Goal: Find specific page/section: Find specific page/section

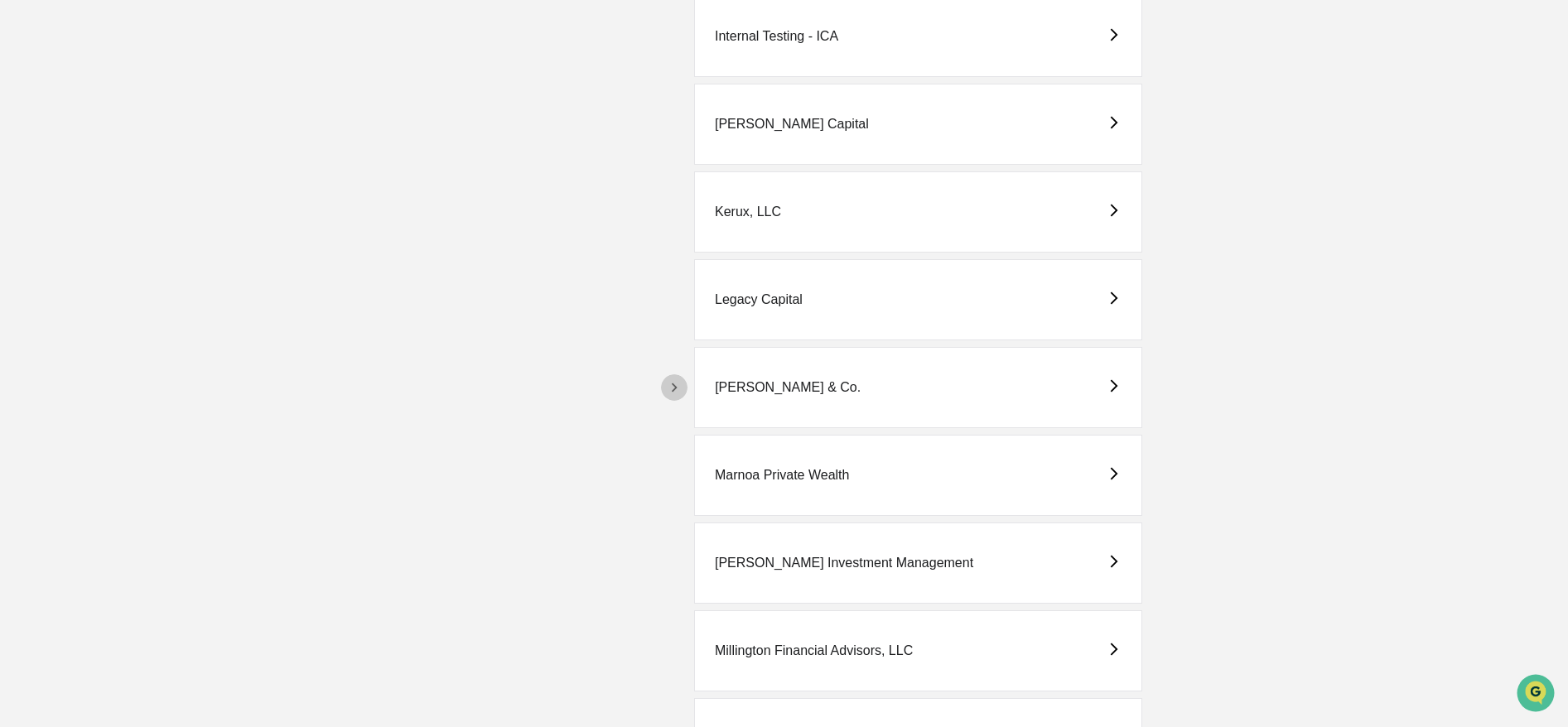
click at [675, 387] on icon "button" at bounding box center [675, 387] width 6 height 10
click at [809, 468] on div "M.S. Howells & Co. - BD" at bounding box center [829, 476] width 176 height 15
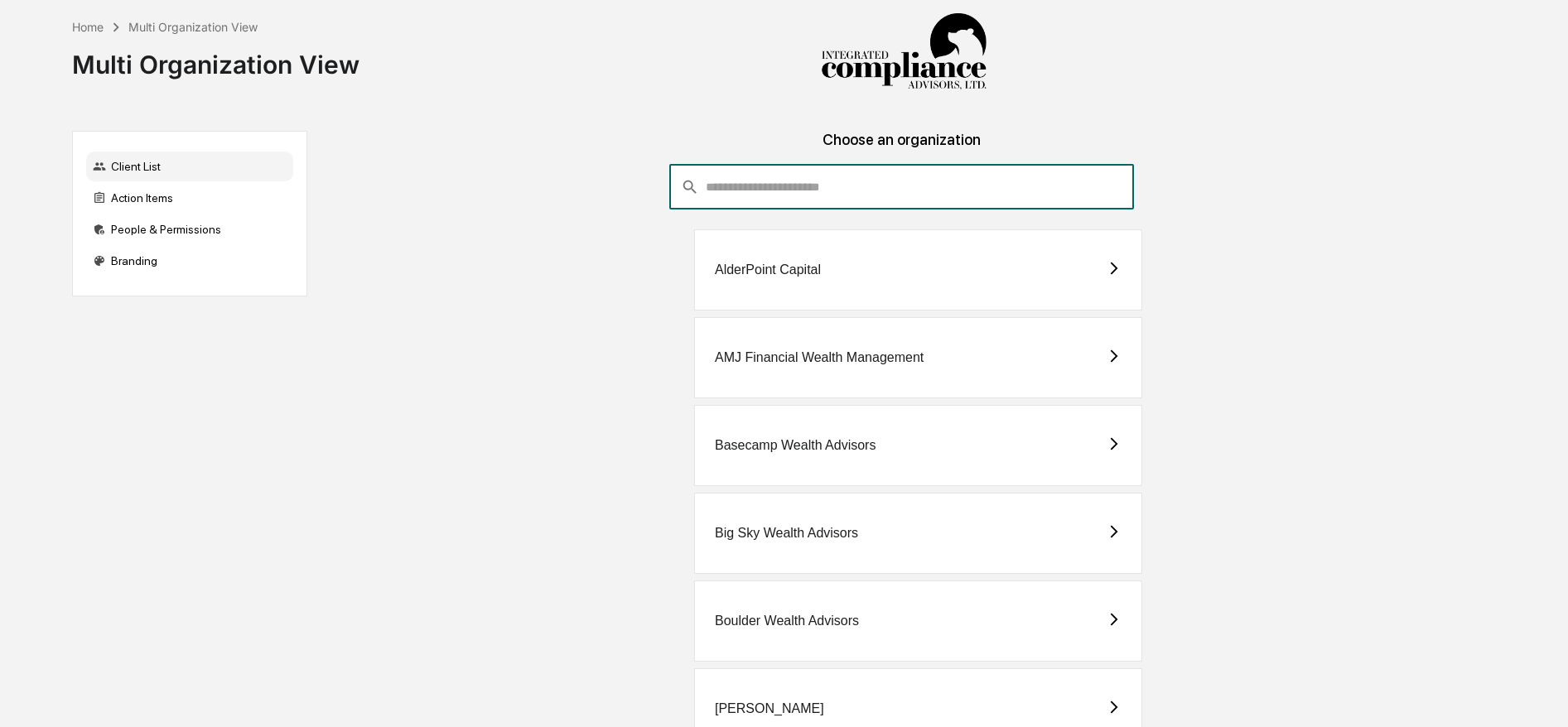
click at [790, 181] on input "consultant-dashboard__filter-organizations-search-bar" at bounding box center [920, 187] width 428 height 45
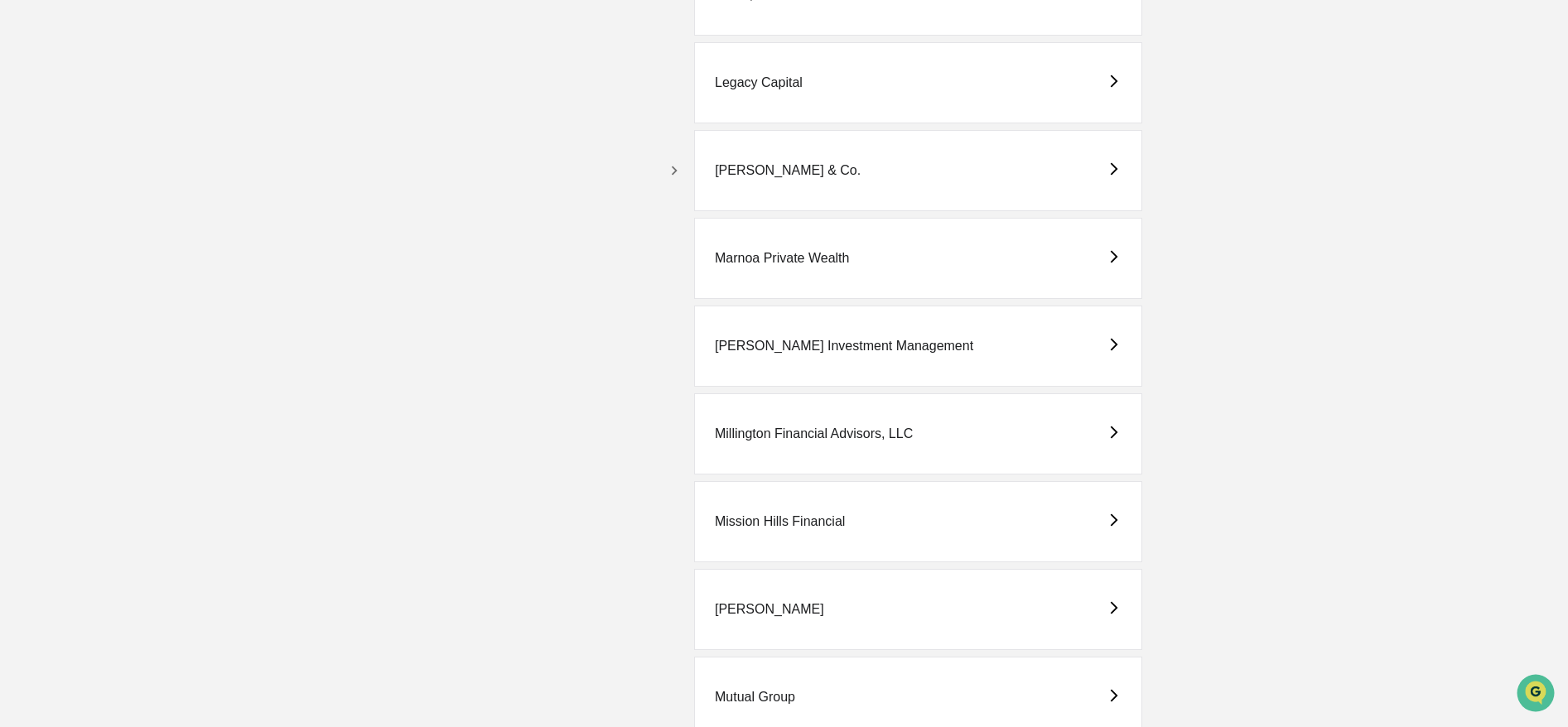
scroll to position [3031, 0]
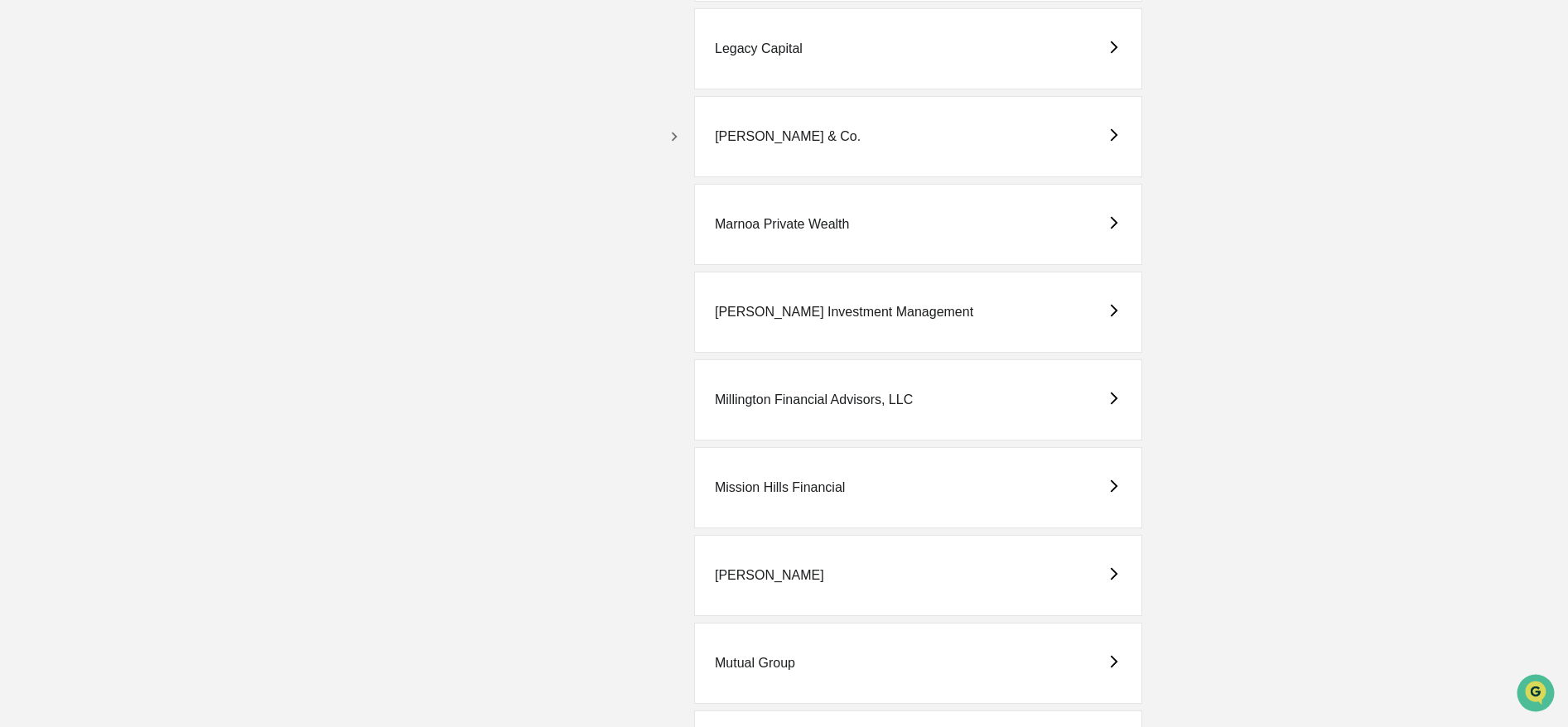
click at [673, 137] on icon "button" at bounding box center [674, 136] width 18 height 18
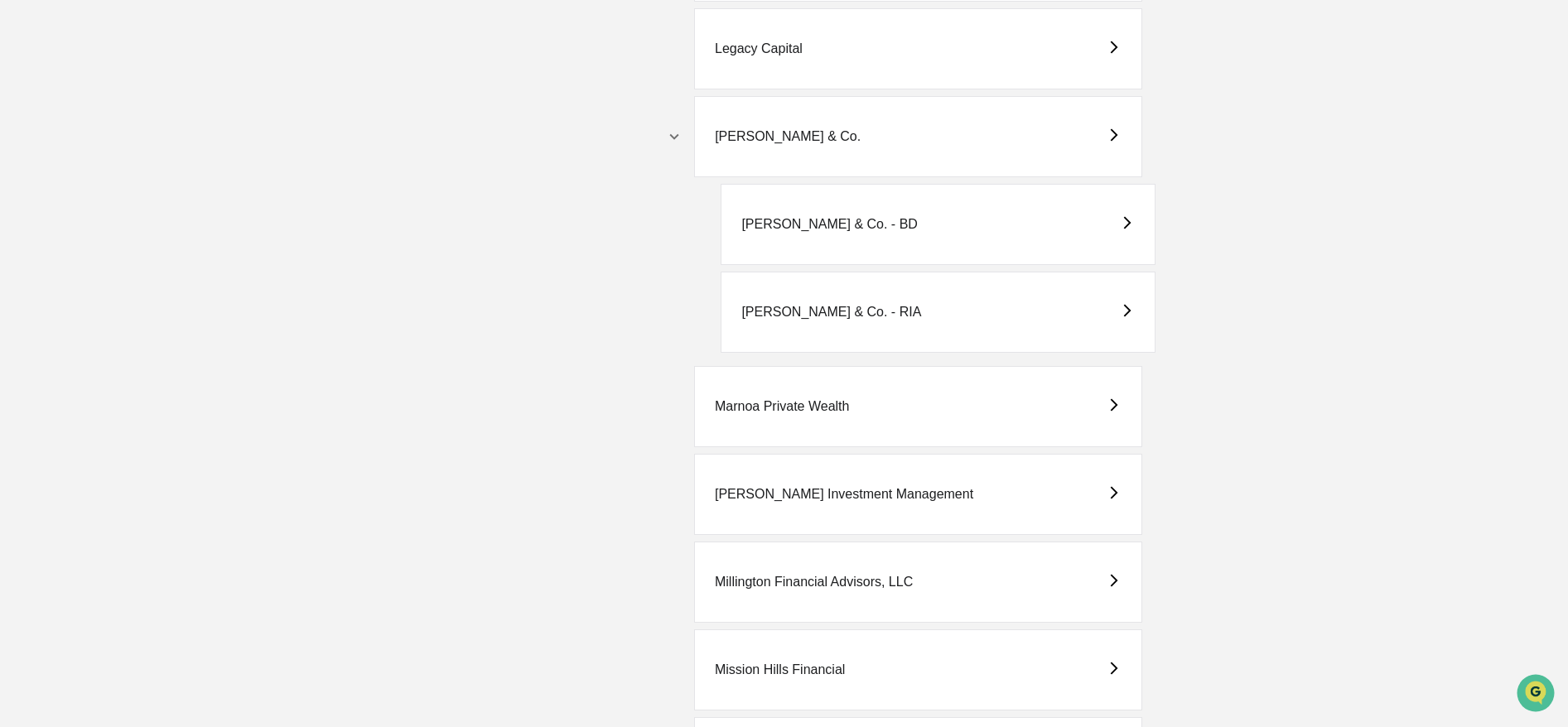
click at [786, 312] on div "M.S. Howells & Co. - RIA" at bounding box center [831, 312] width 180 height 15
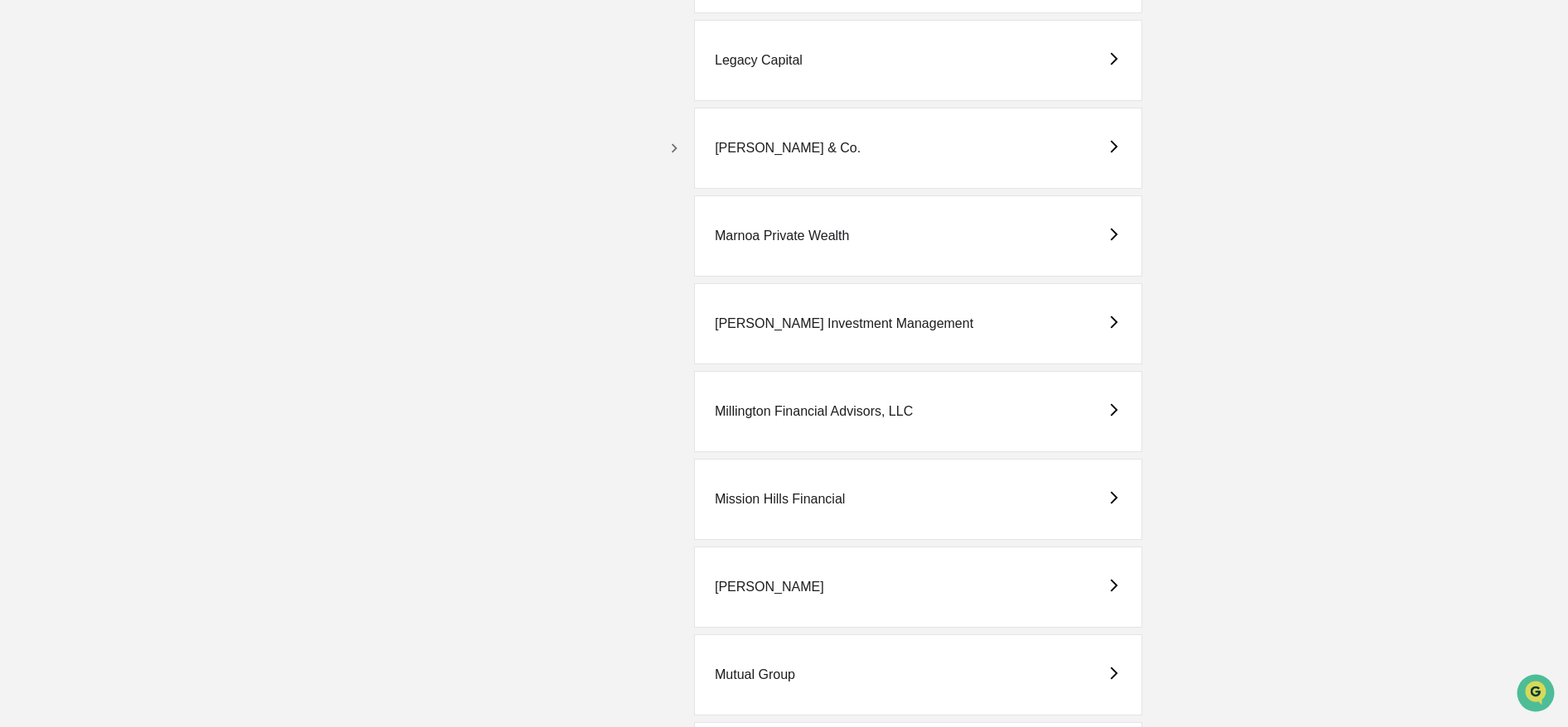
scroll to position [3017, 0]
click at [680, 144] on icon "button" at bounding box center [674, 149] width 18 height 18
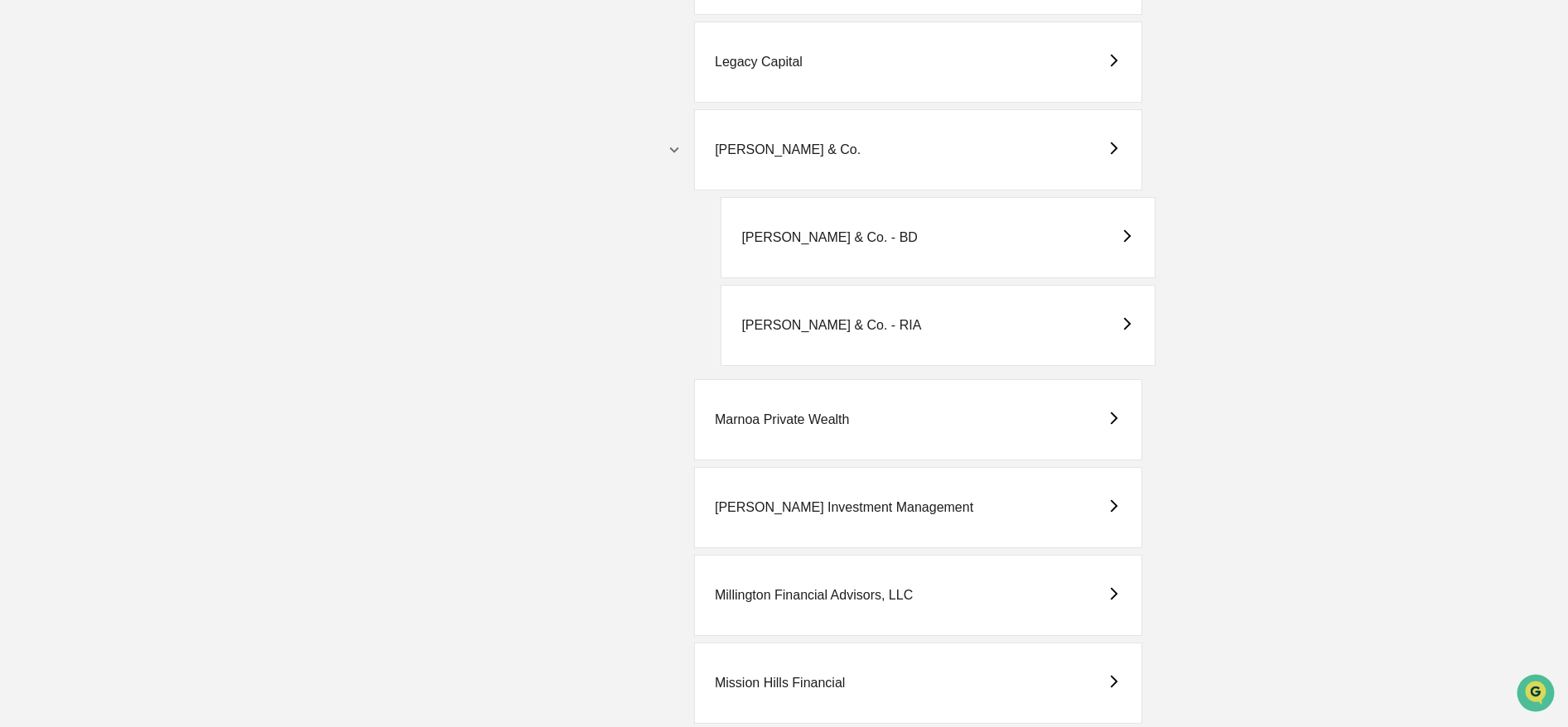
click at [818, 226] on div "[PERSON_NAME] & Co. - BD" at bounding box center [937, 237] width 434 height 81
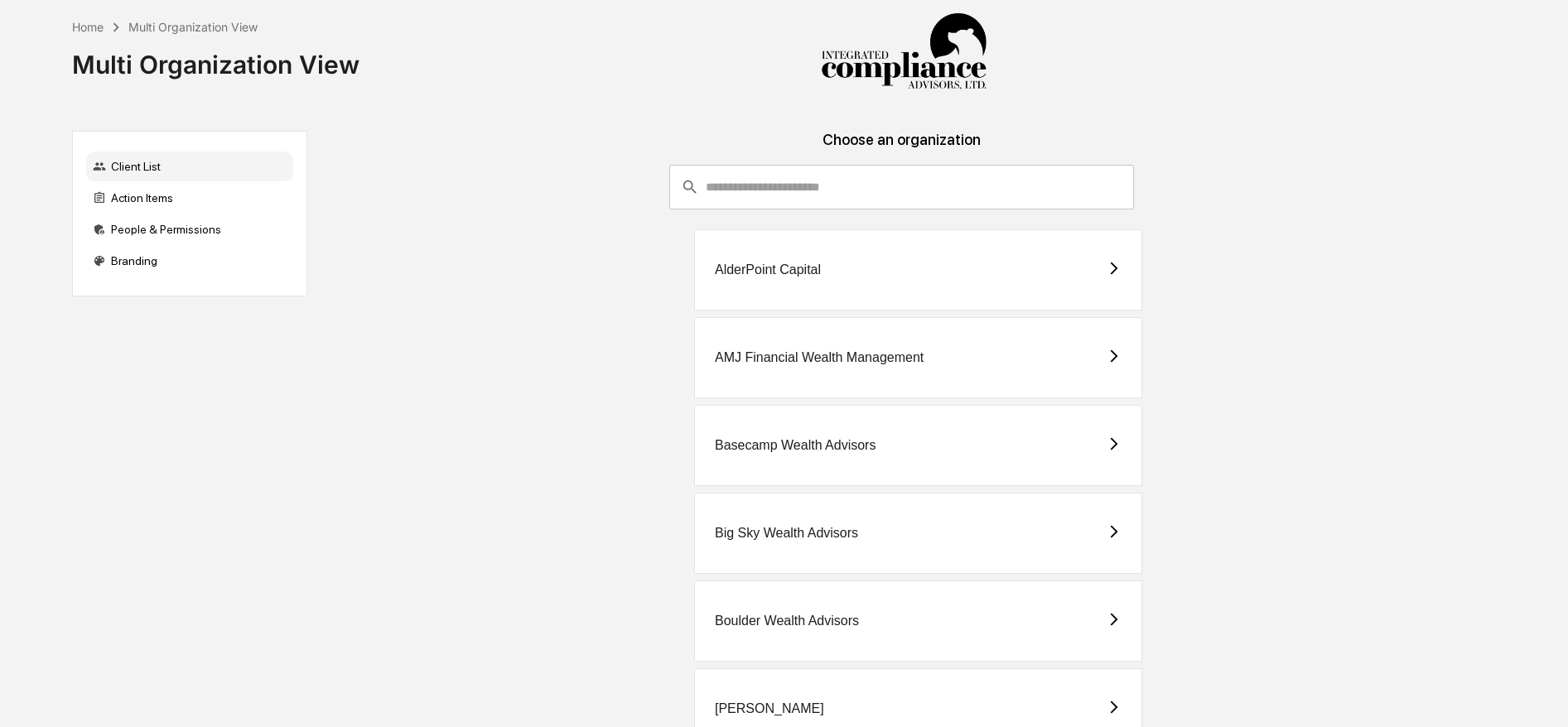
click at [756, 188] on input "consultant-dashboard__filter-organizations-search-bar" at bounding box center [920, 187] width 428 height 45
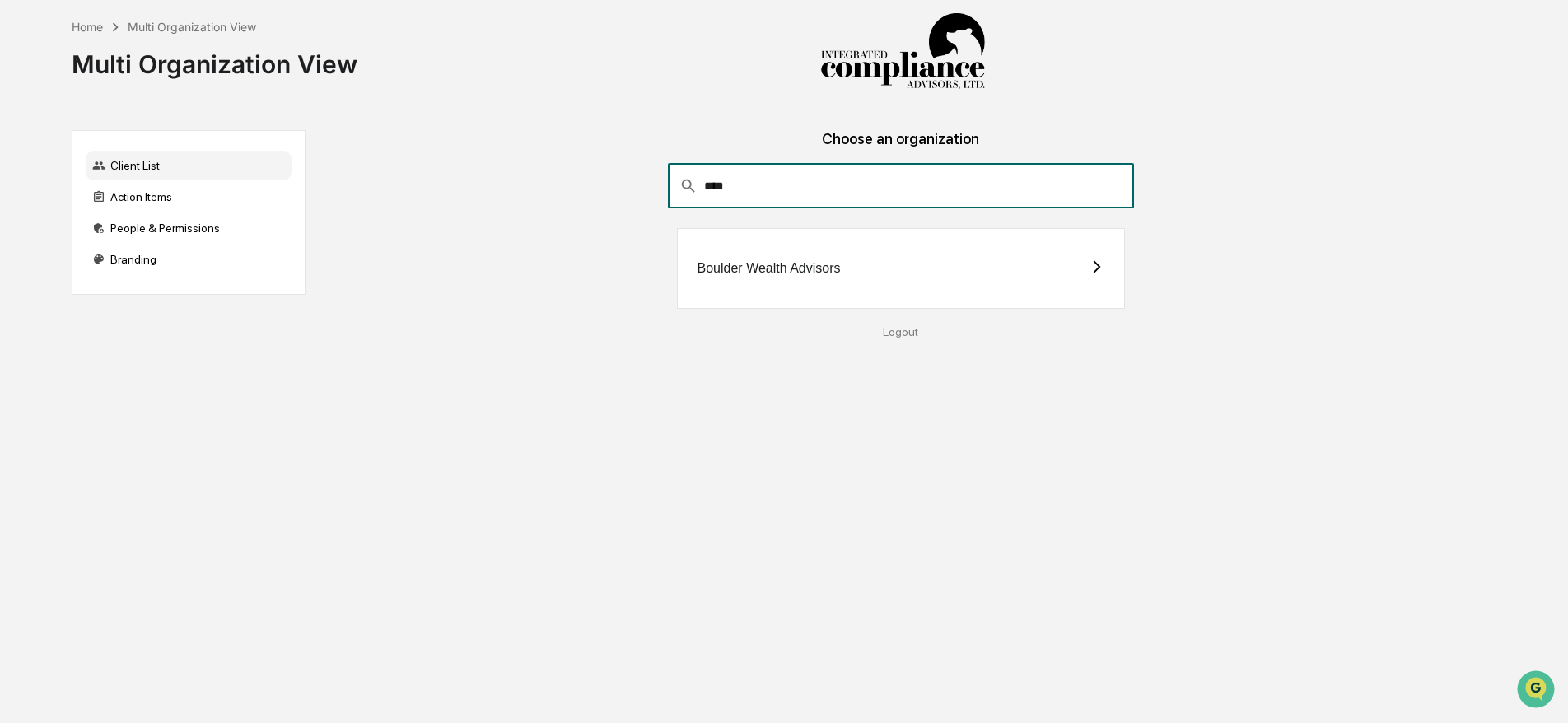
type input "****"
click at [731, 238] on div "Boulder Wealth Advisors" at bounding box center [901, 268] width 449 height 80
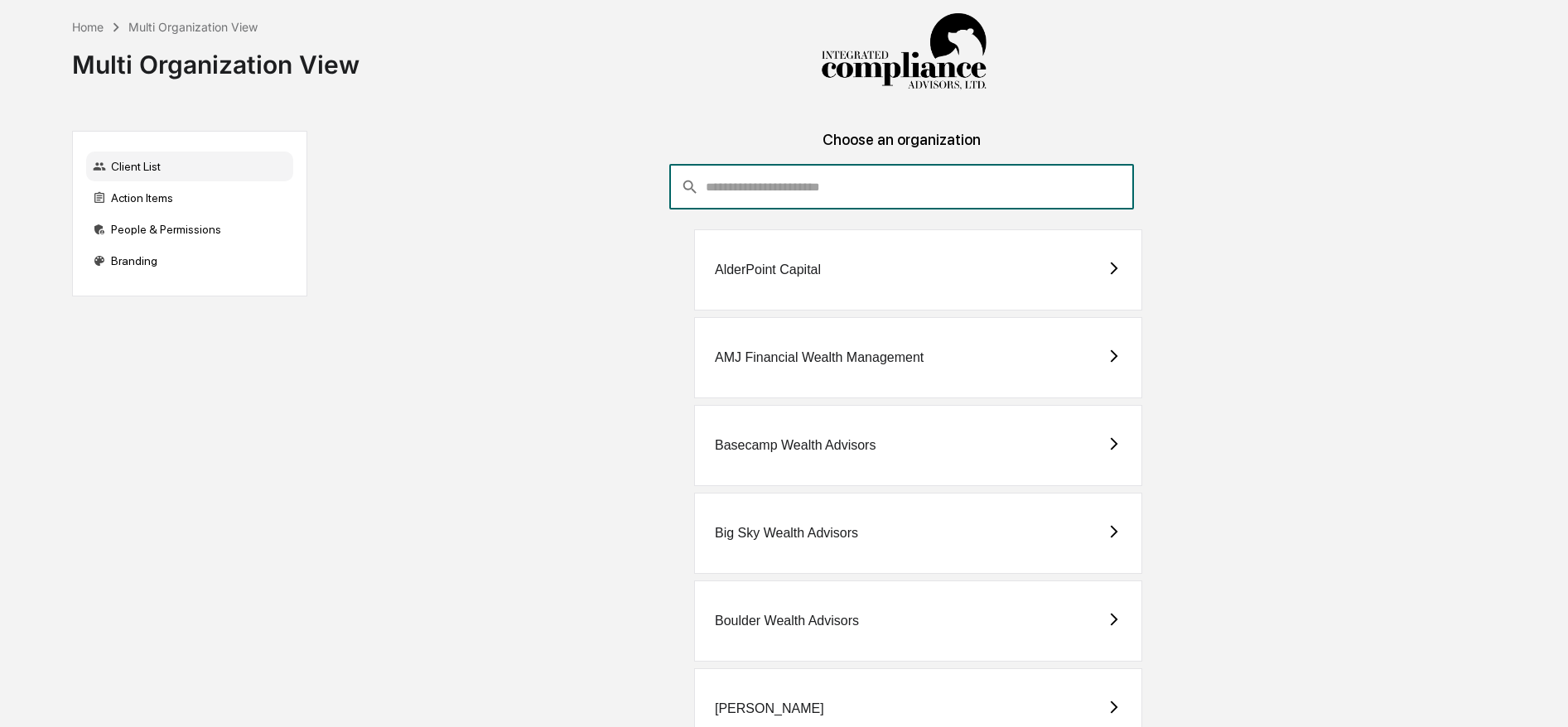
click at [745, 187] on input "consultant-dashboard__filter-organizations-search-bar" at bounding box center [920, 187] width 428 height 45
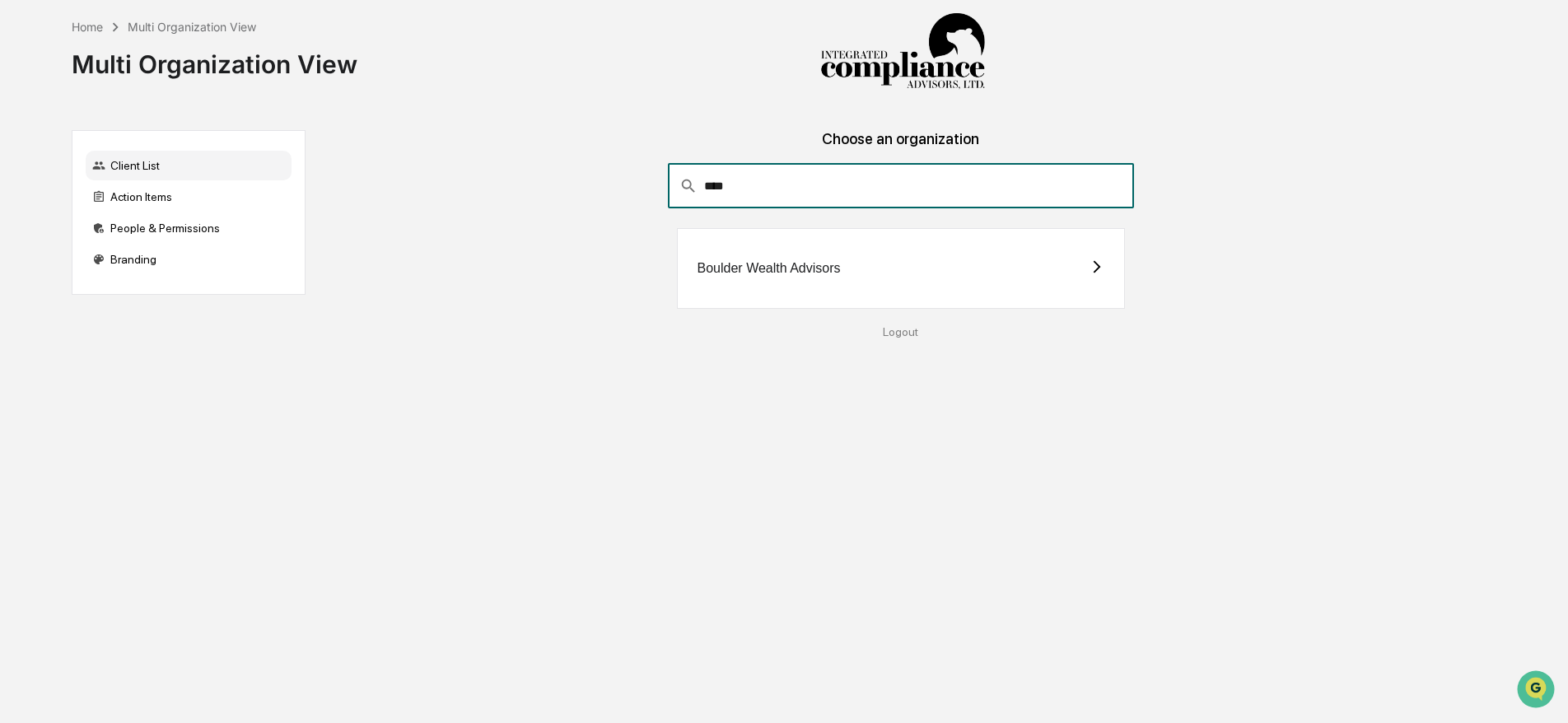
type input "****"
click at [671, 273] on div "​ **** ​ Boulder Wealth Advisors" at bounding box center [901, 236] width 1165 height 145
click at [763, 266] on div "Boulder Wealth Advisors" at bounding box center [768, 269] width 143 height 15
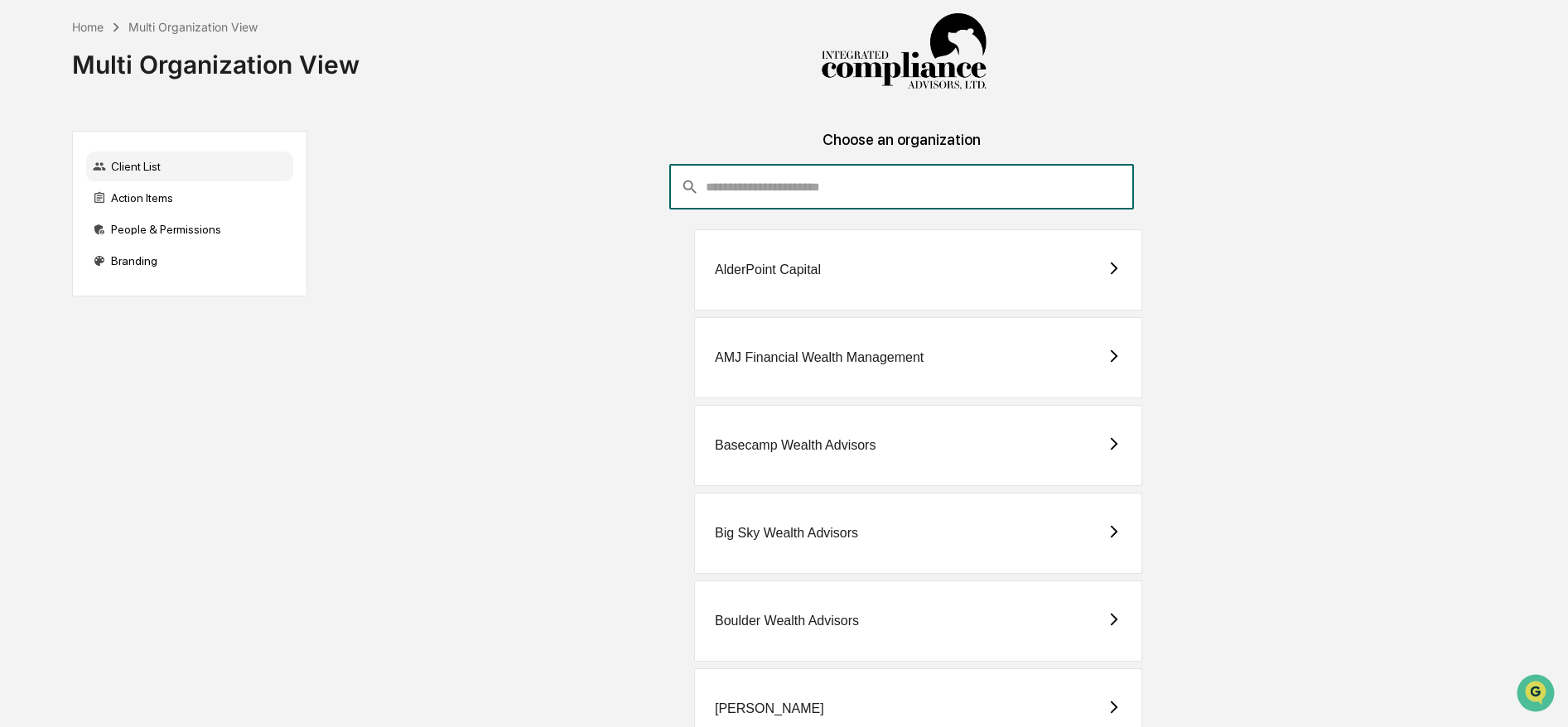
click at [769, 178] on input "consultant-dashboard__filter-organizations-search-bar" at bounding box center [920, 187] width 428 height 45
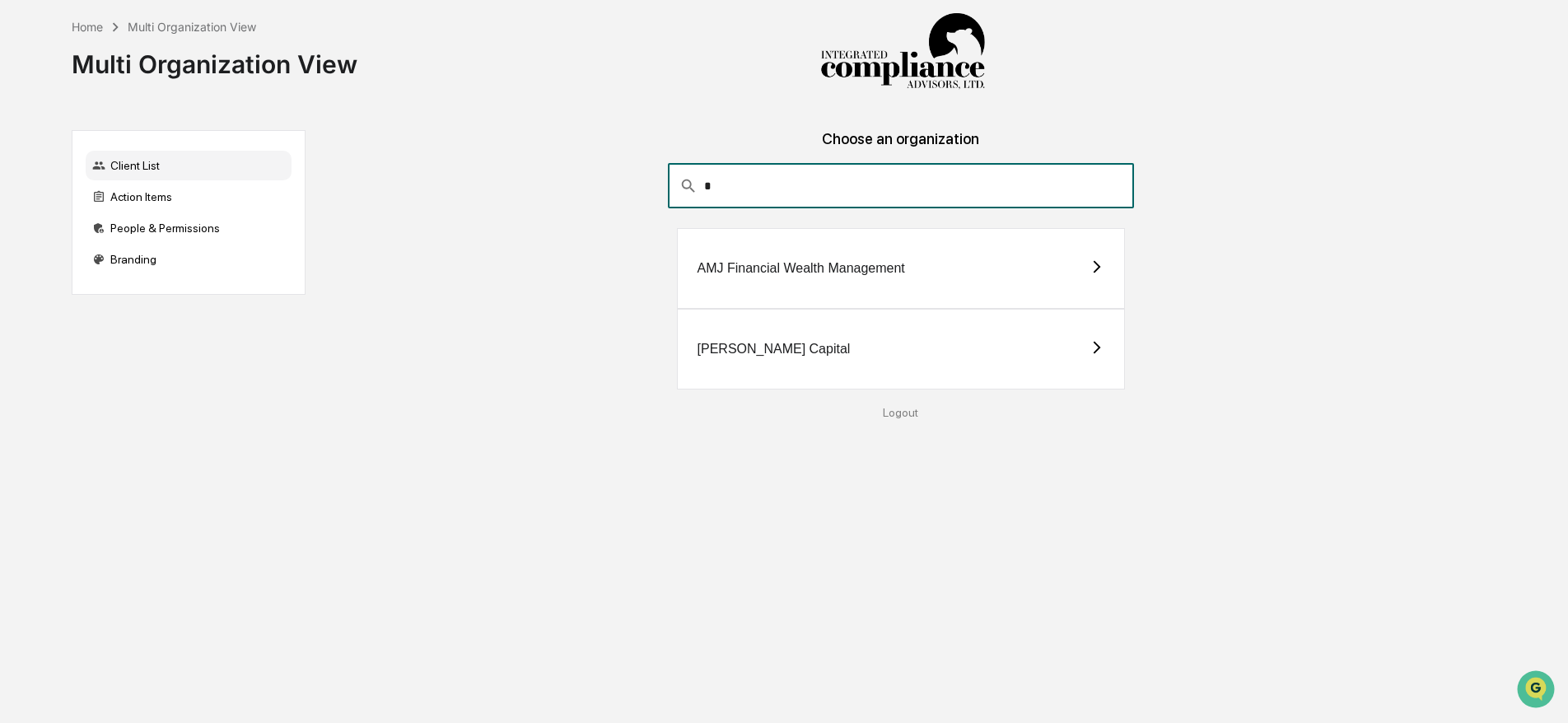
type input "*"
click at [768, 346] on div "[PERSON_NAME] Capital" at bounding box center [774, 349] width 153 height 15
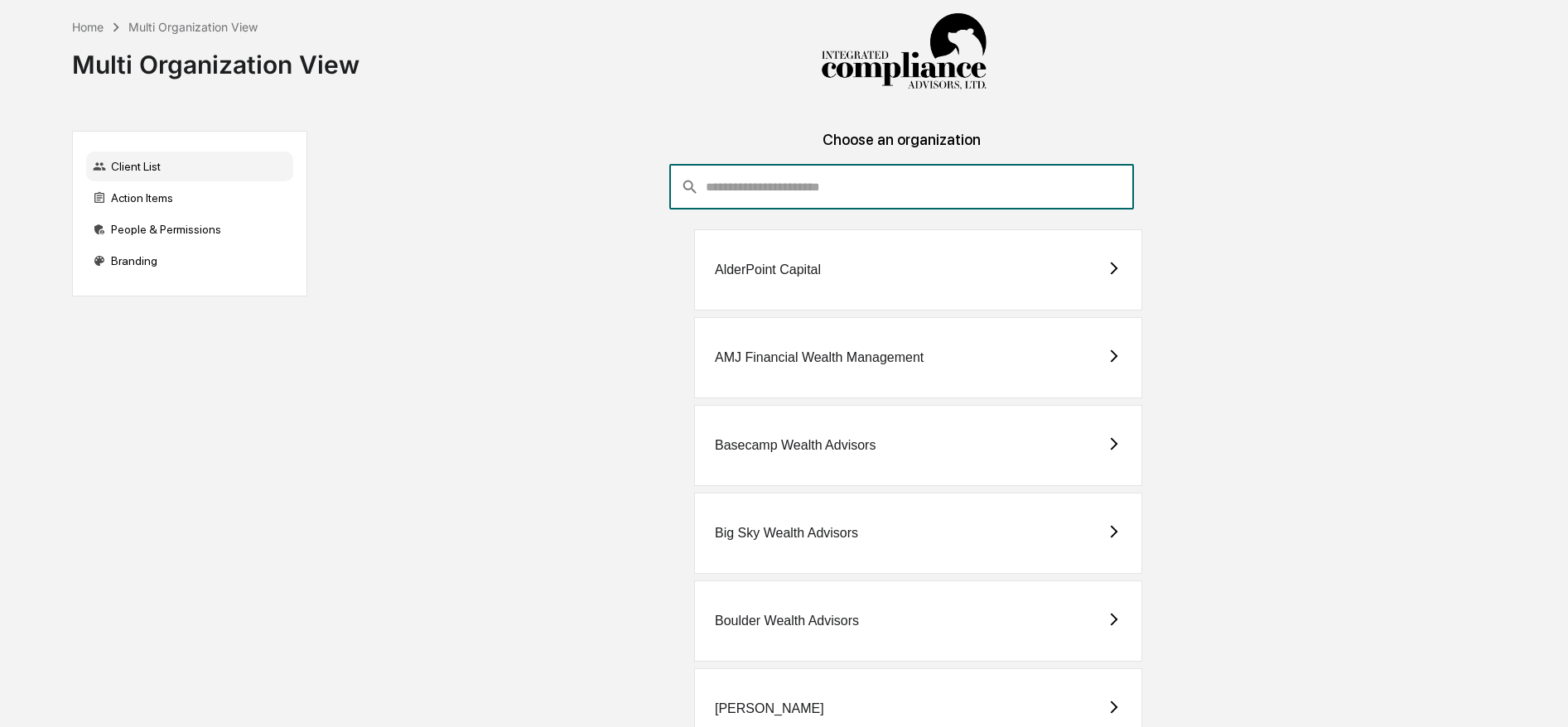
click at [895, 167] on input "consultant-dashboard__filter-organizations-search-bar" at bounding box center [920, 187] width 428 height 45
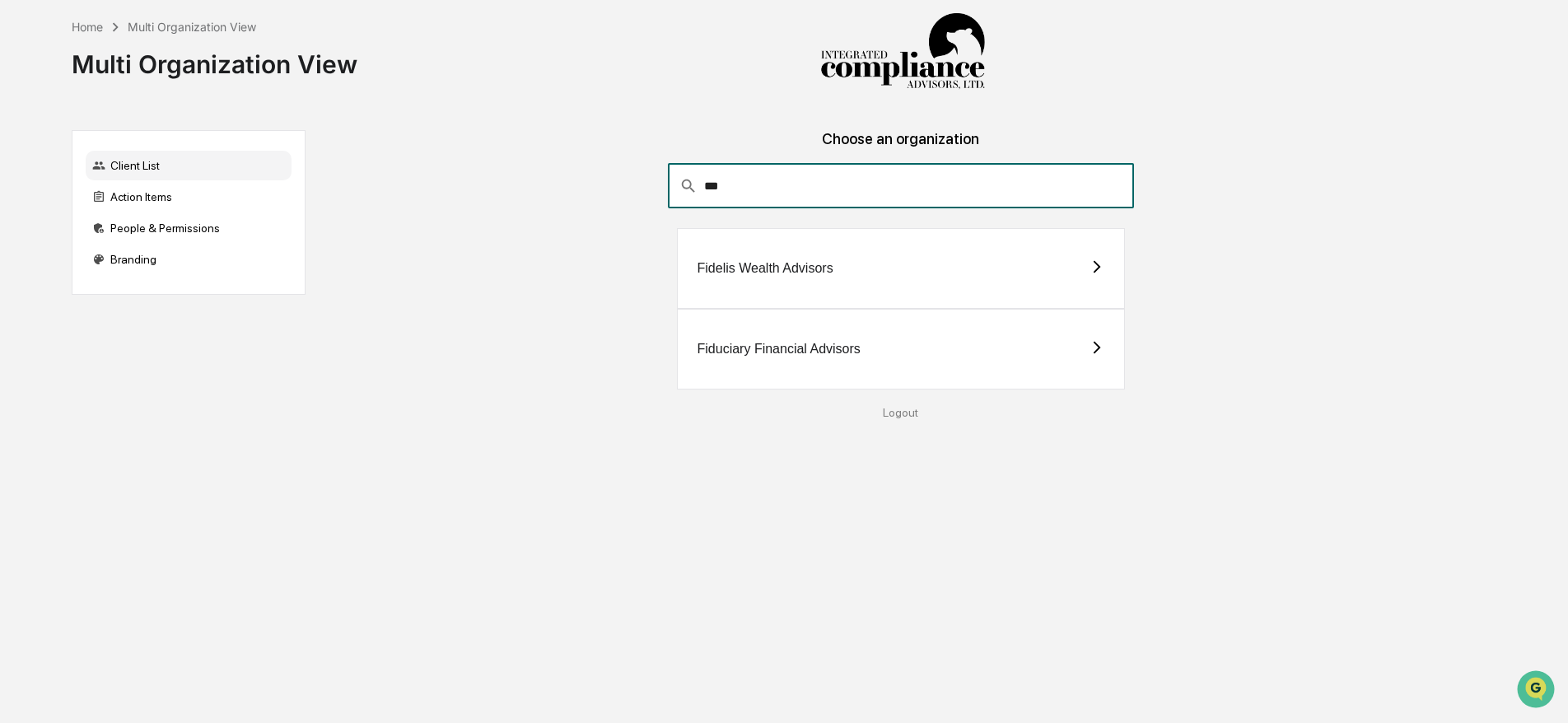
type input "***"
click at [733, 267] on div "Fidelis Wealth Advisors" at bounding box center [766, 269] width 136 height 15
